Goal: Information Seeking & Learning: Learn about a topic

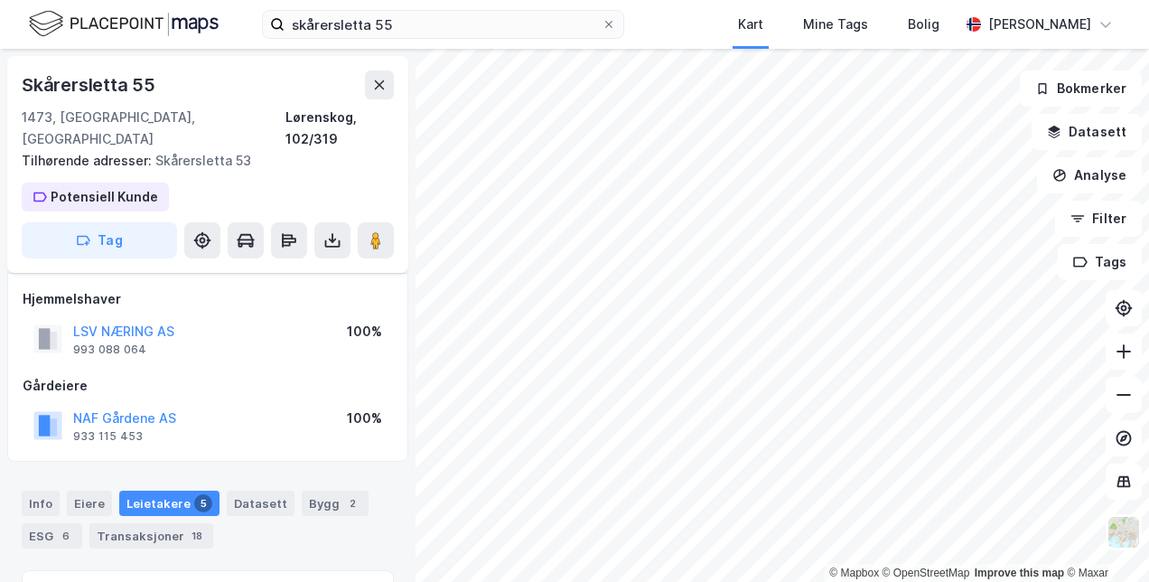
scroll to position [103, 0]
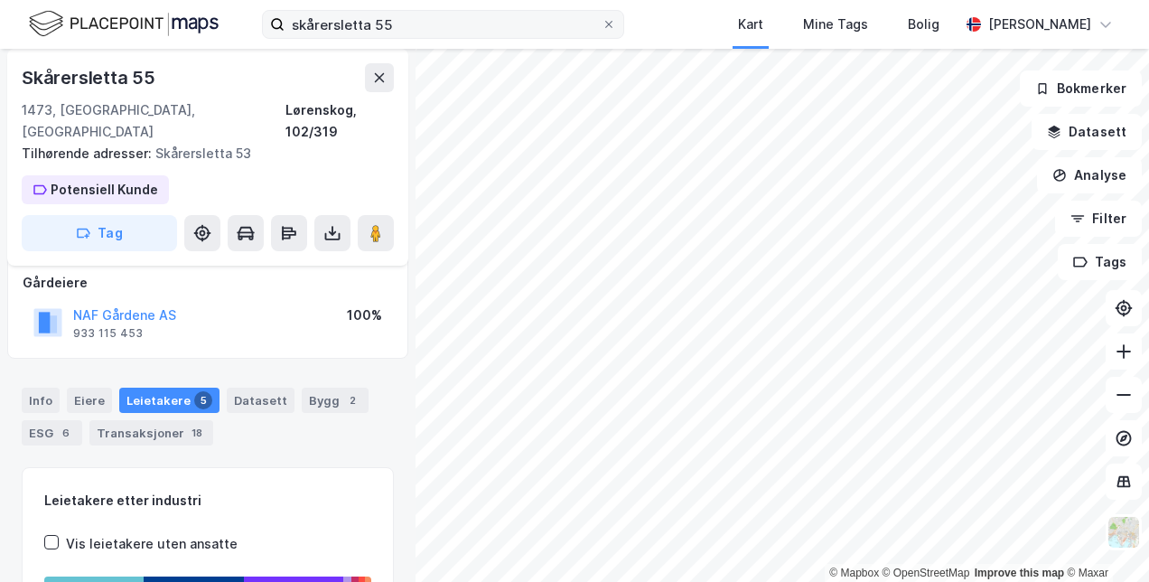
click at [604, 21] on icon at bounding box center [609, 24] width 11 height 11
click at [581, 21] on input "skårersletta 55" at bounding box center [443, 24] width 317 height 27
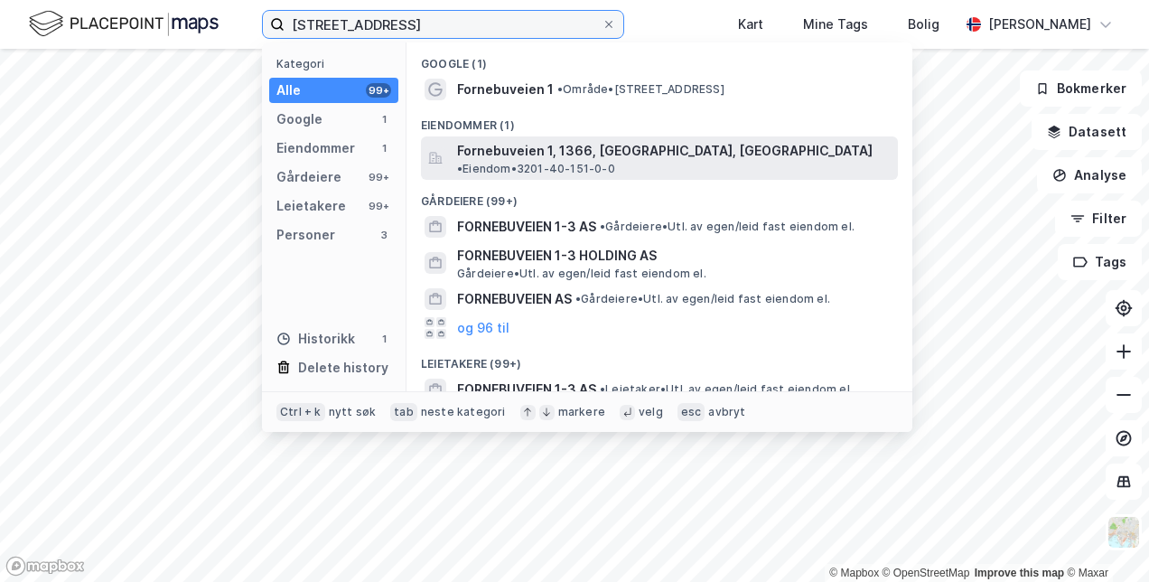
type input "[STREET_ADDRESS]"
click at [543, 151] on span "Fornebuveien 1, 1366, [GEOGRAPHIC_DATA], [GEOGRAPHIC_DATA]" at bounding box center [665, 151] width 416 height 22
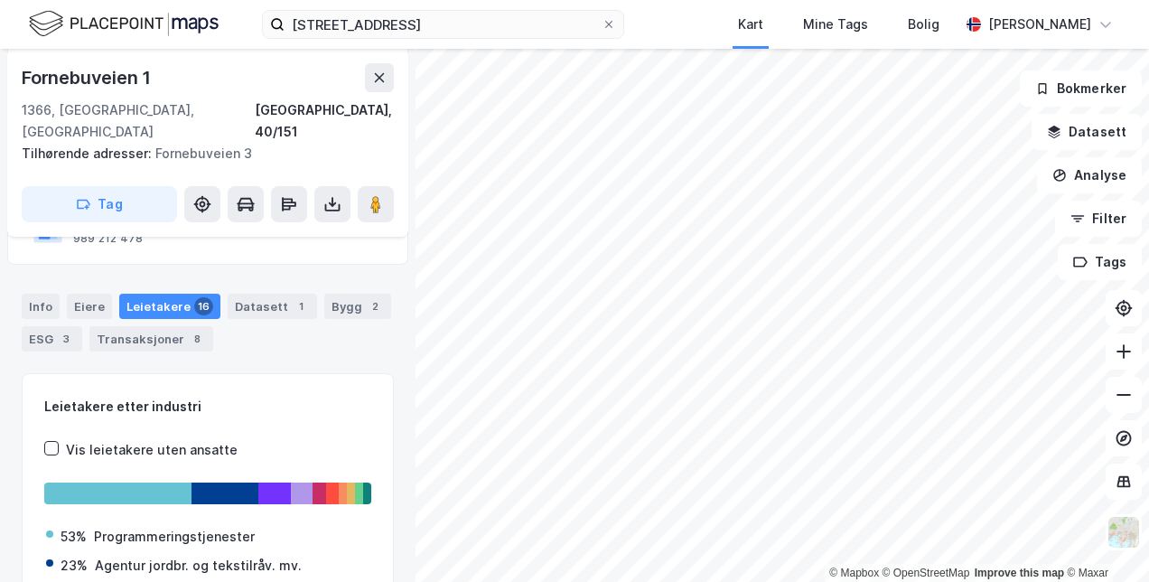
scroll to position [272, 0]
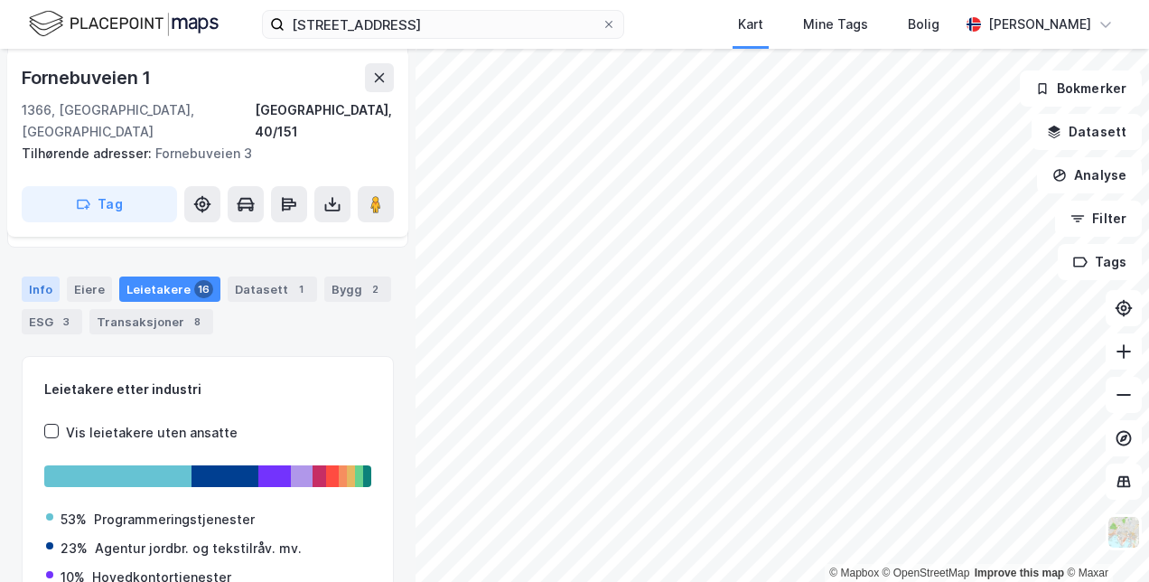
click at [47, 276] on div "Info" at bounding box center [41, 288] width 38 height 25
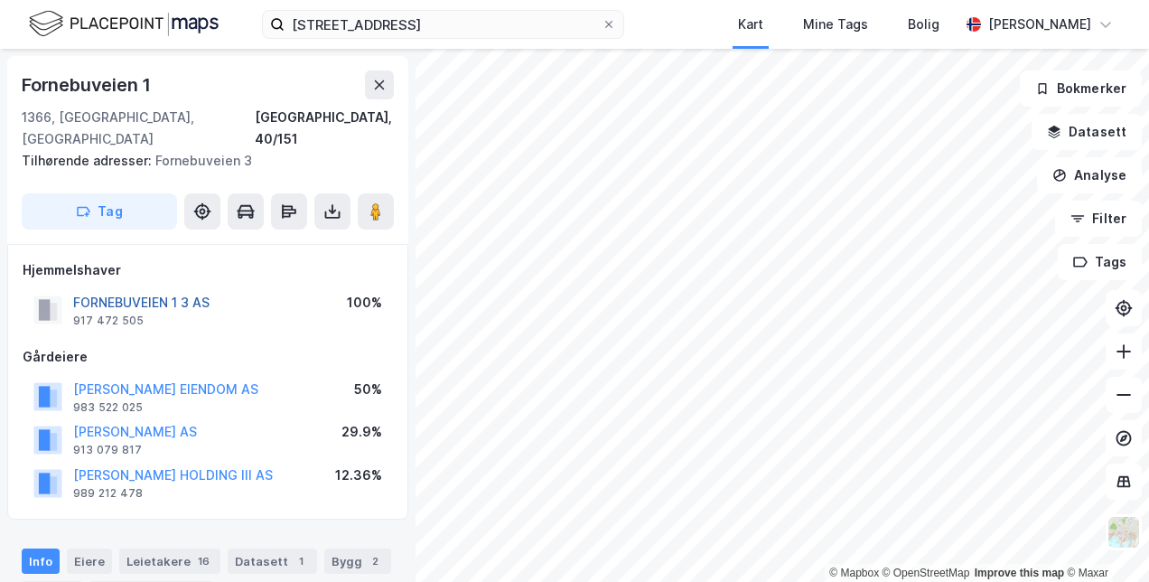
click at [0, 0] on button "FORNEBUVEIEN 1 3 AS" at bounding box center [0, 0] width 0 height 0
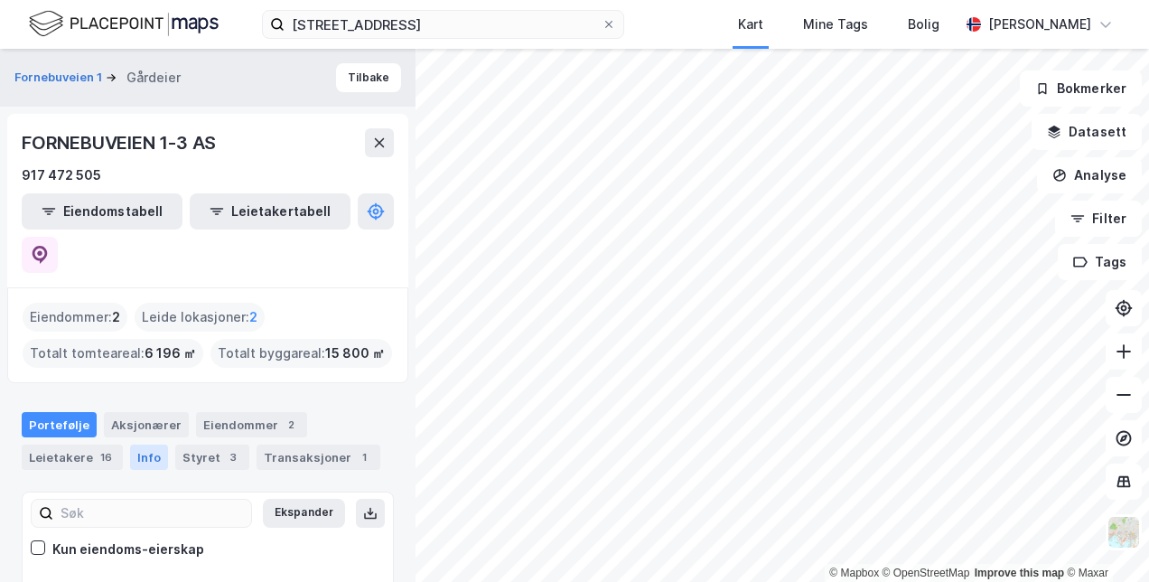
click at [143, 445] on div "Info" at bounding box center [149, 457] width 38 height 25
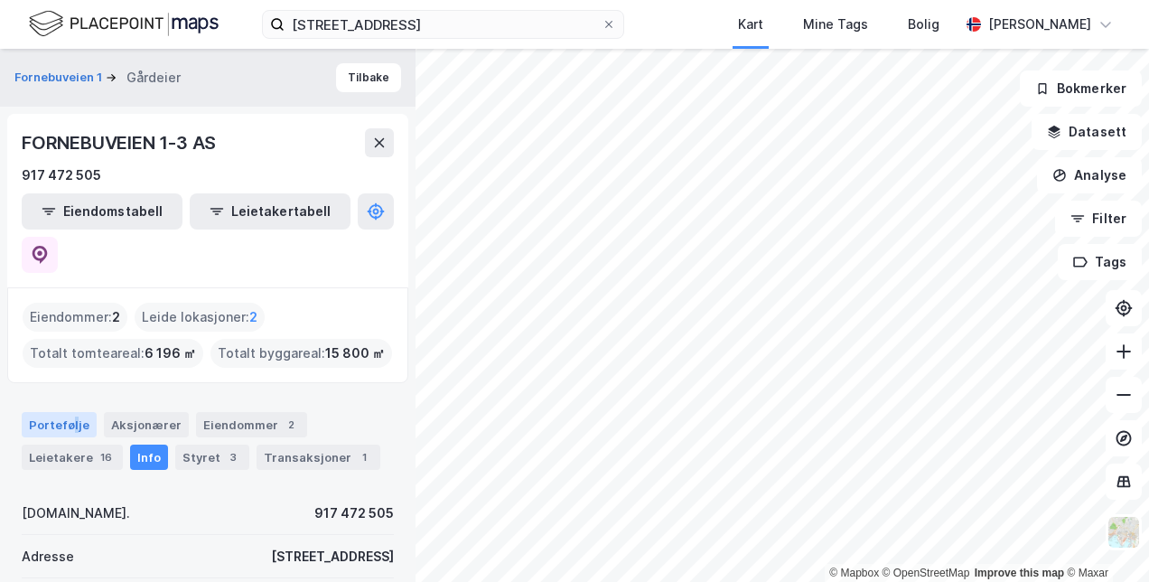
click at [72, 412] on div "Portefølje" at bounding box center [59, 424] width 75 height 25
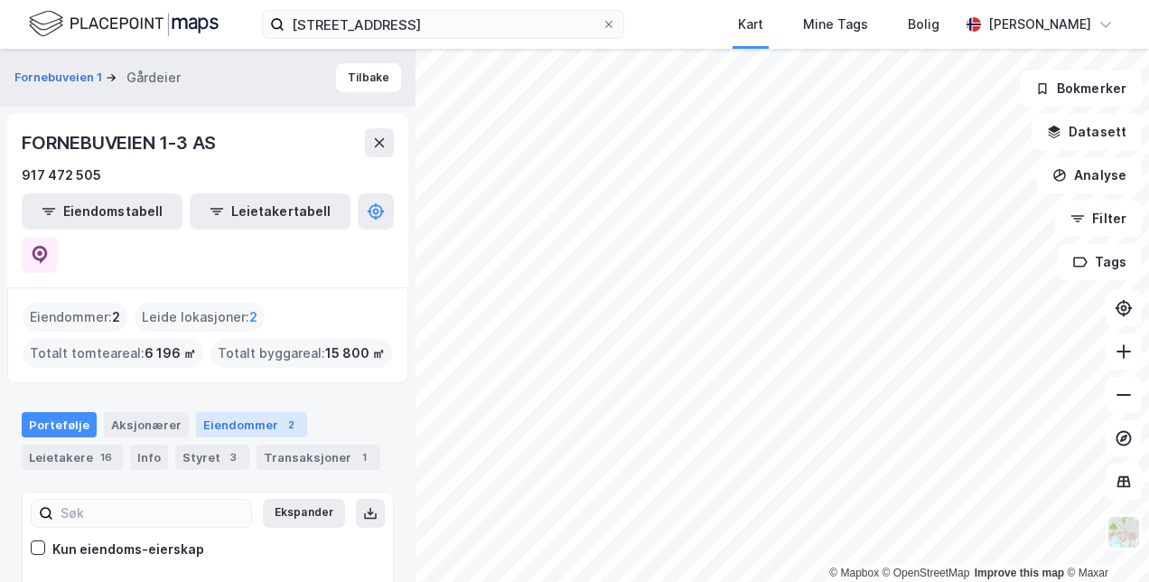
click at [258, 412] on div "Eiendommer 2" at bounding box center [251, 424] width 111 height 25
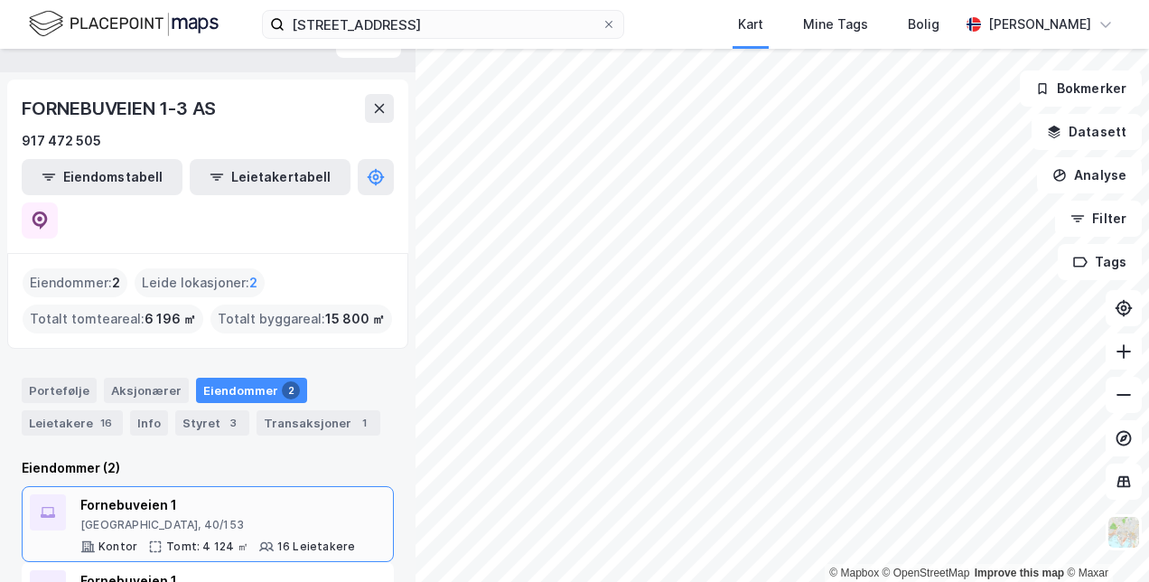
scroll to position [66, 0]
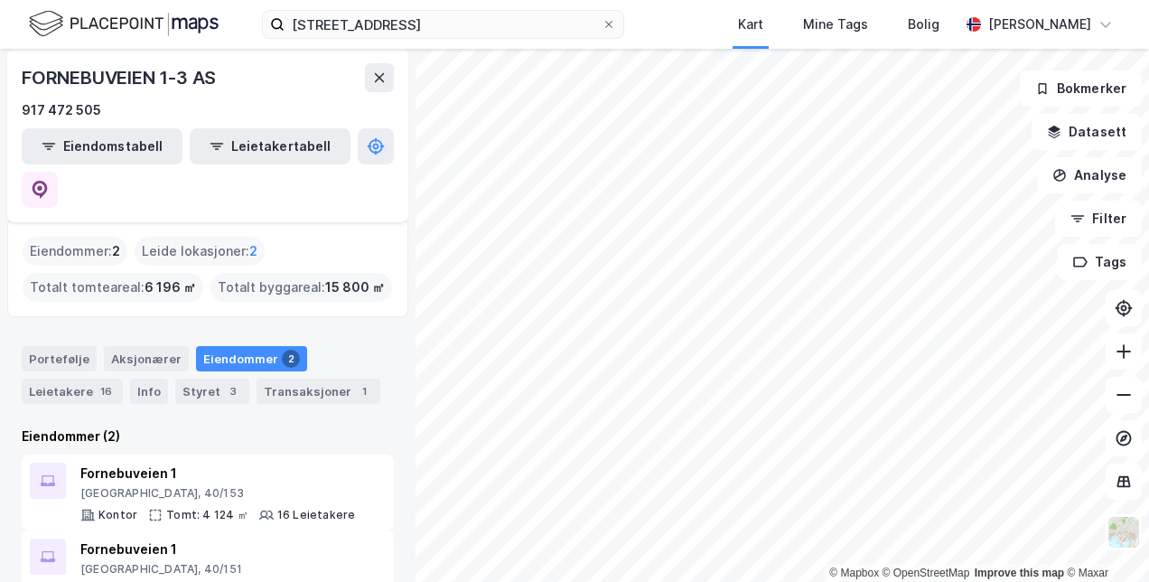
click at [195, 379] on div "Styret 3" at bounding box center [212, 391] width 74 height 25
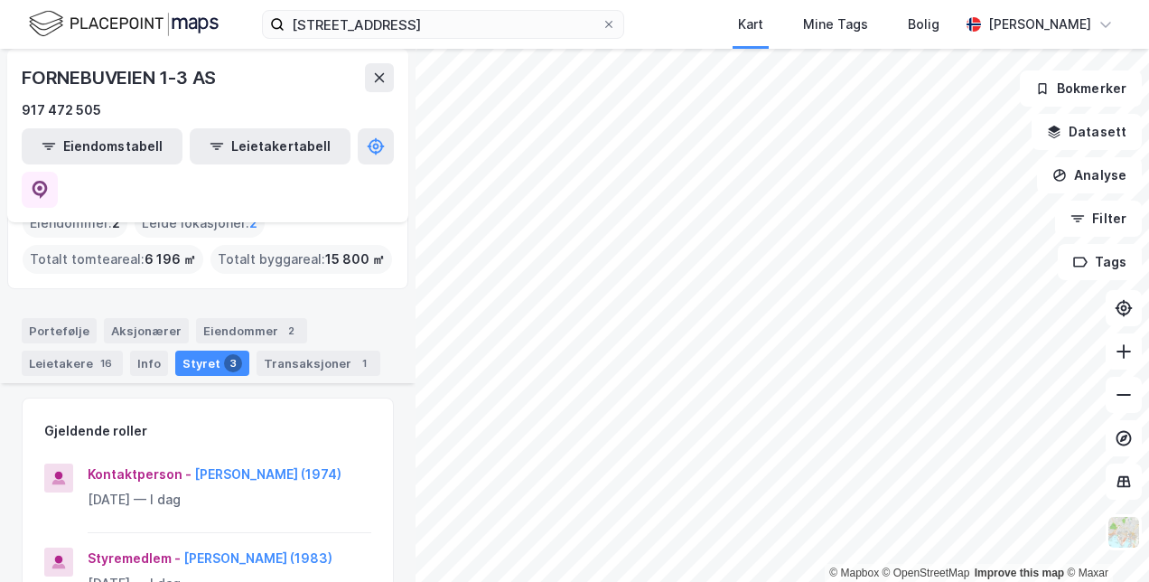
scroll to position [181, 0]
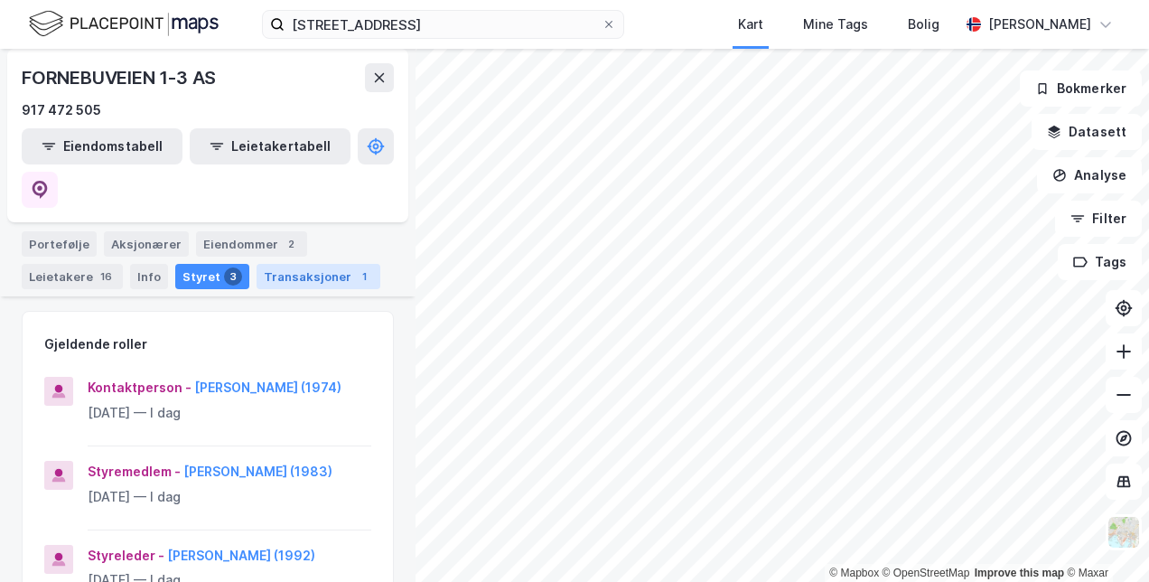
click at [257, 264] on div "Transaksjoner 1" at bounding box center [319, 276] width 124 height 25
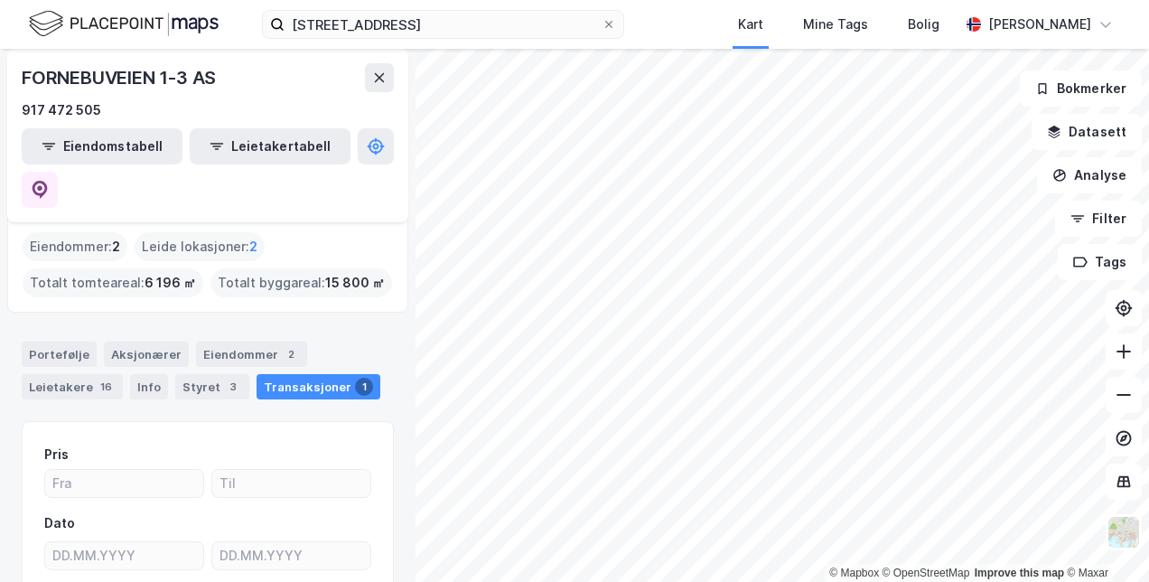
scroll to position [181, 0]
